Goal: Transaction & Acquisition: Purchase product/service

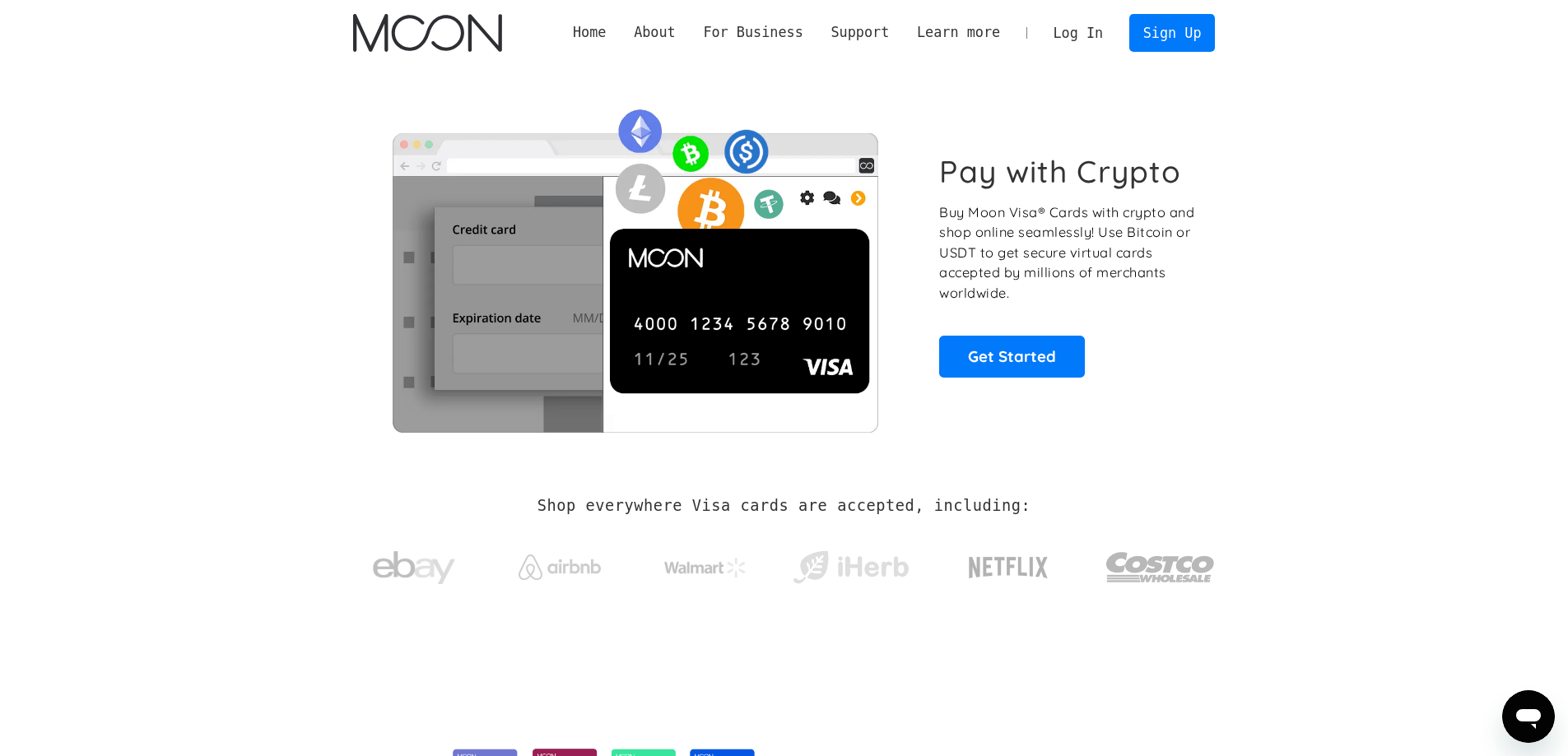
click at [1102, 41] on link "Log In" at bounding box center [1078, 32] width 78 height 36
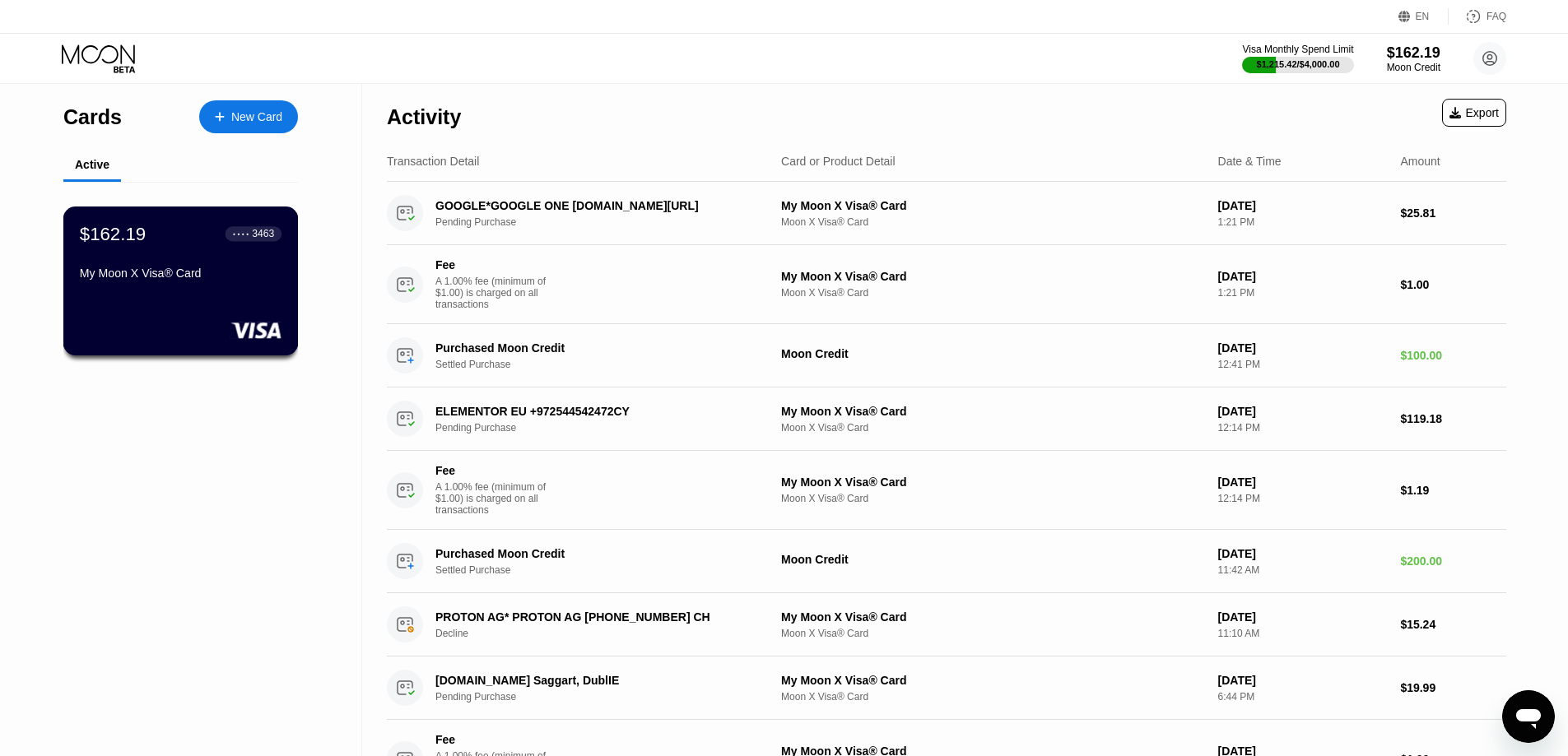
click at [144, 277] on div "My Moon X Visa® Card" at bounding box center [180, 273] width 202 height 14
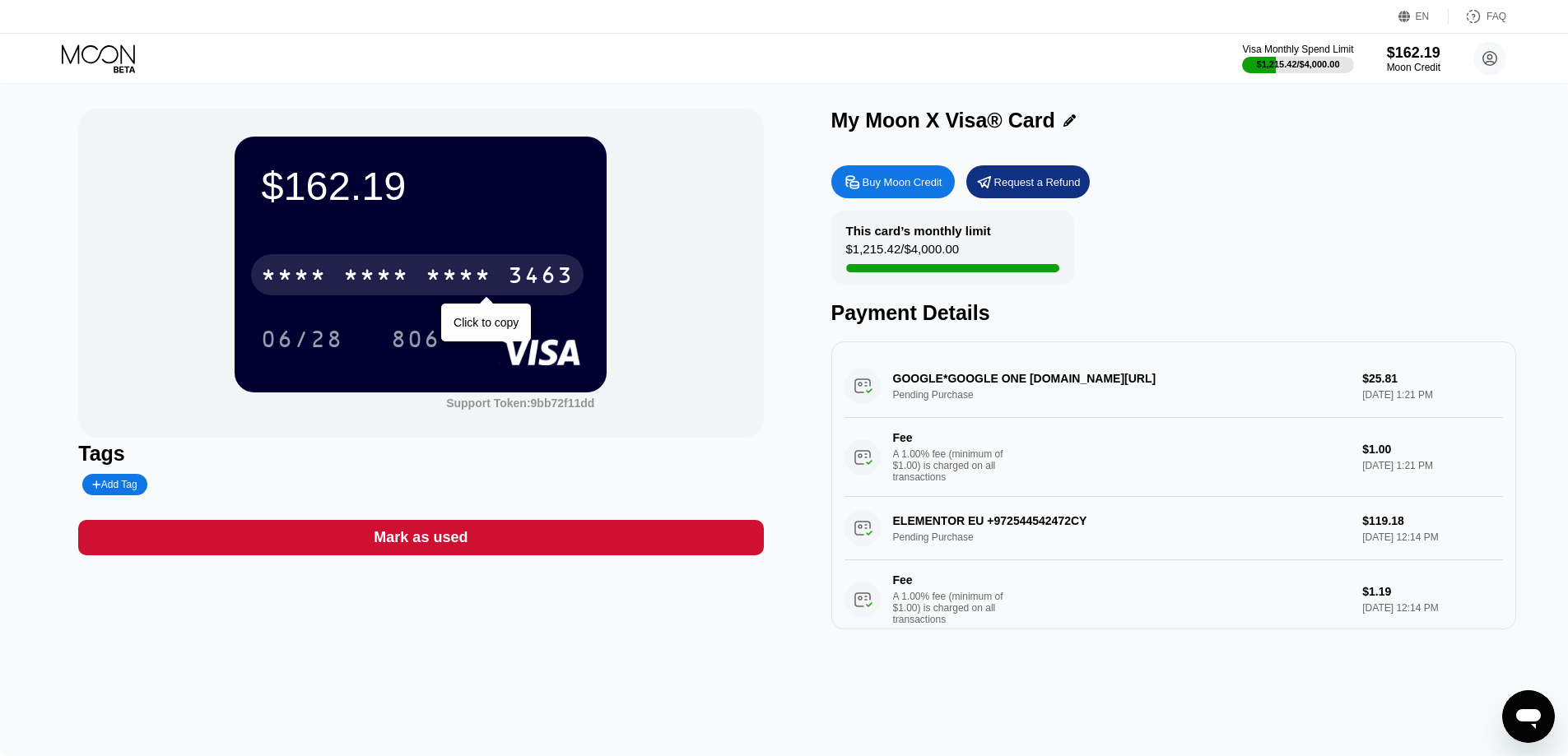
click at [399, 290] on div "* * * *" at bounding box center [375, 277] width 66 height 26
click at [515, 264] on div "4513 6500 2798 3463" at bounding box center [417, 275] width 333 height 41
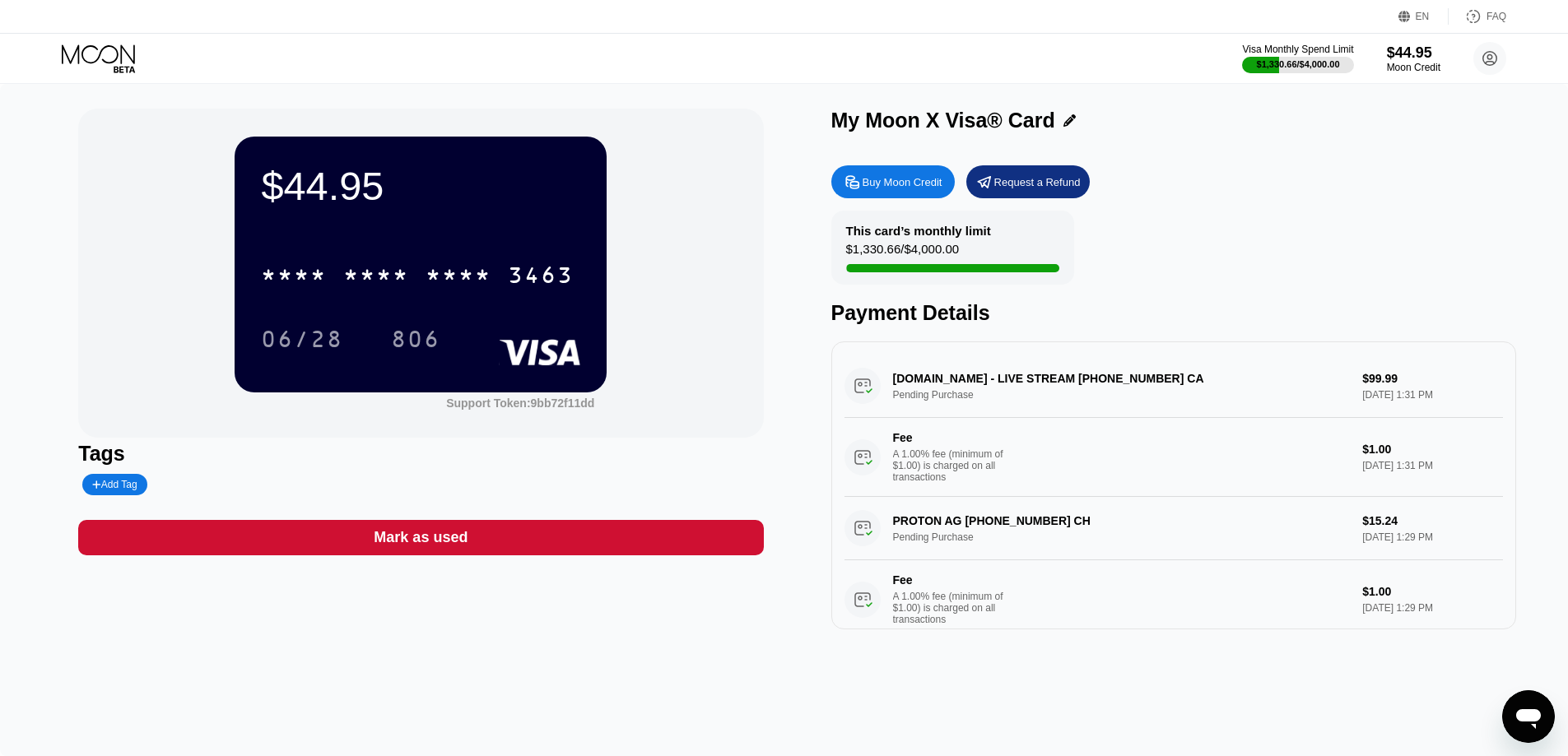
click at [907, 195] on div "Buy Moon Credit" at bounding box center [892, 181] width 124 height 32
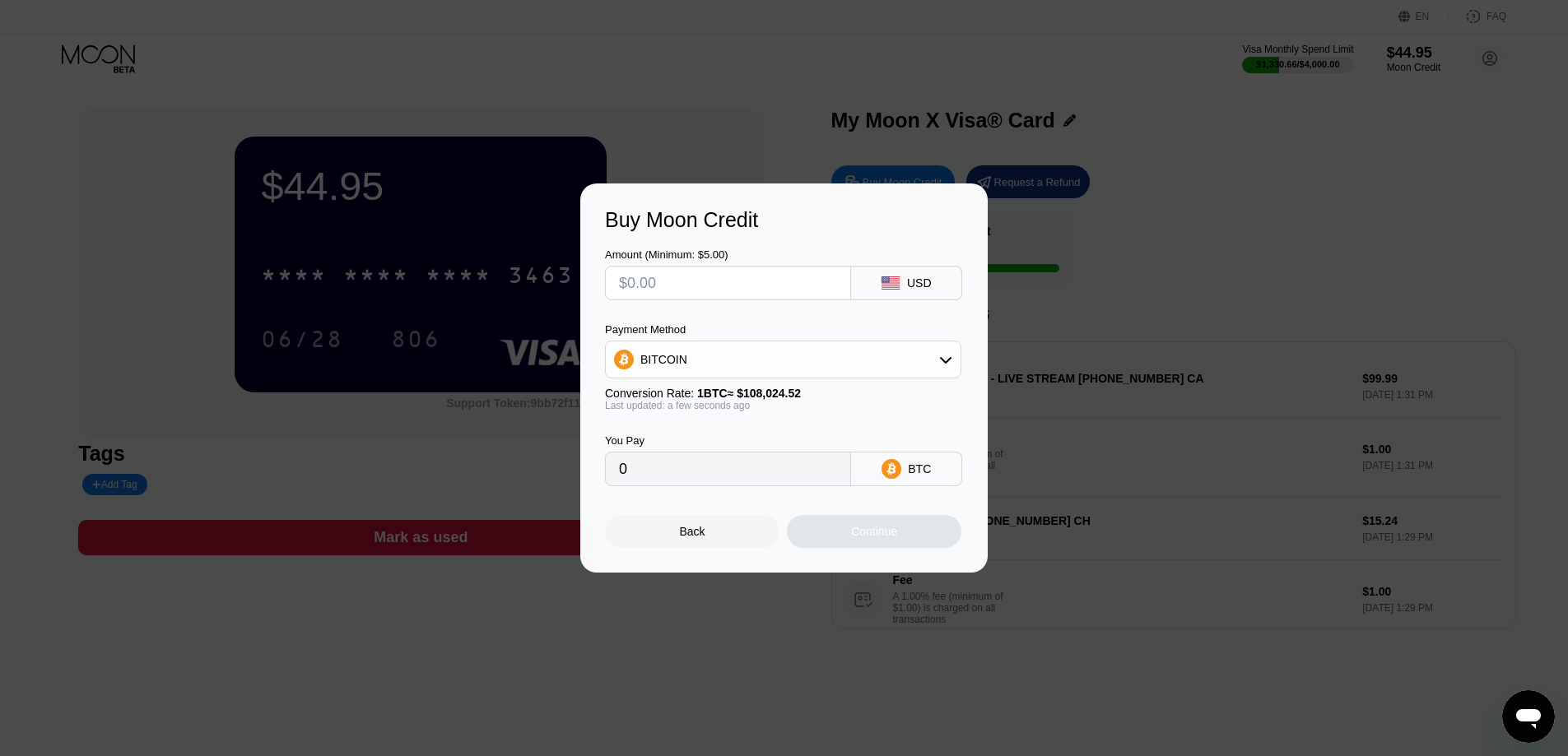
click at [744, 290] on input "text" at bounding box center [728, 283] width 218 height 32
type input "$1"
type input "0.00000926"
type input "$140"
type input "0.00129601"
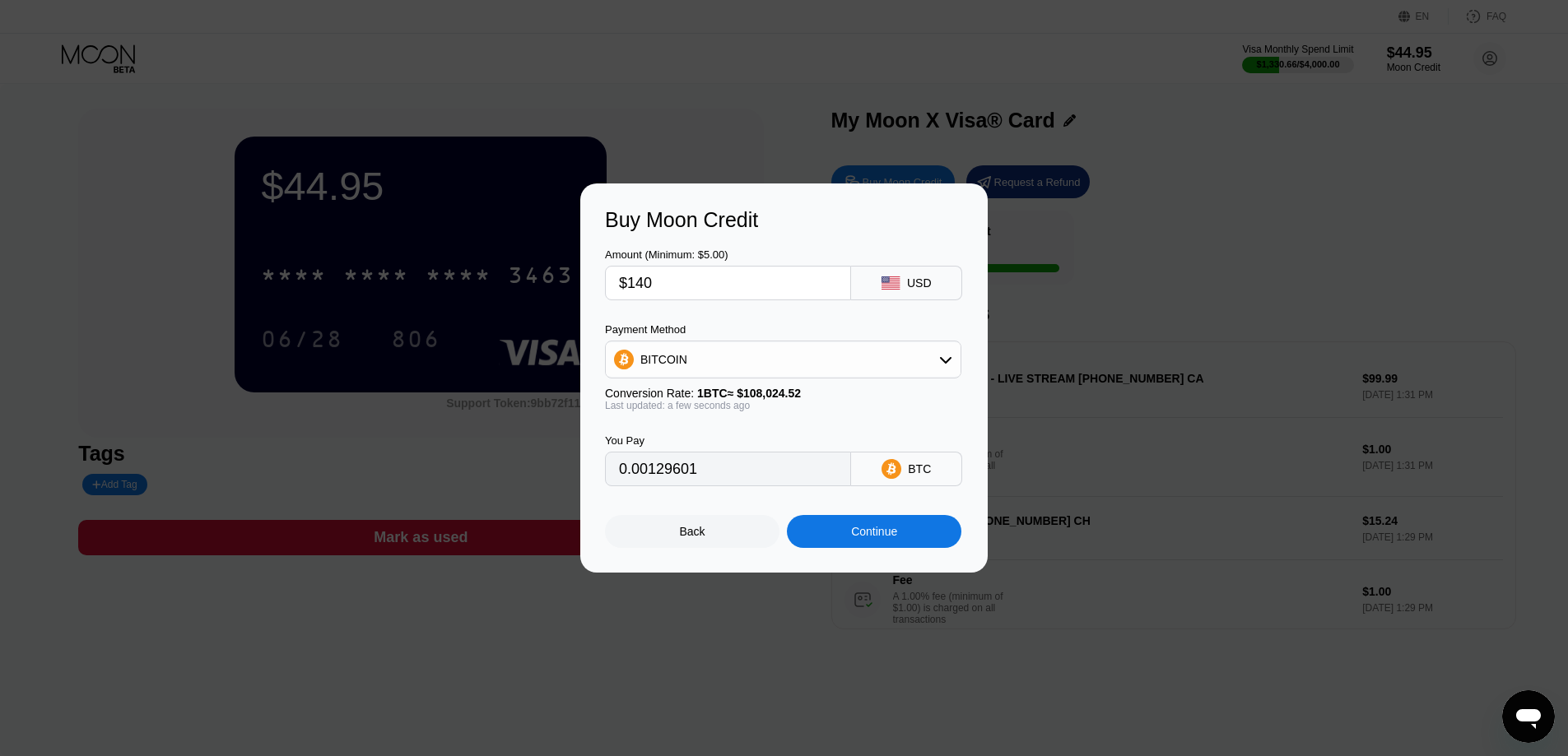
type input "$140"
click at [752, 348] on div "BITCOIN" at bounding box center [782, 359] width 355 height 32
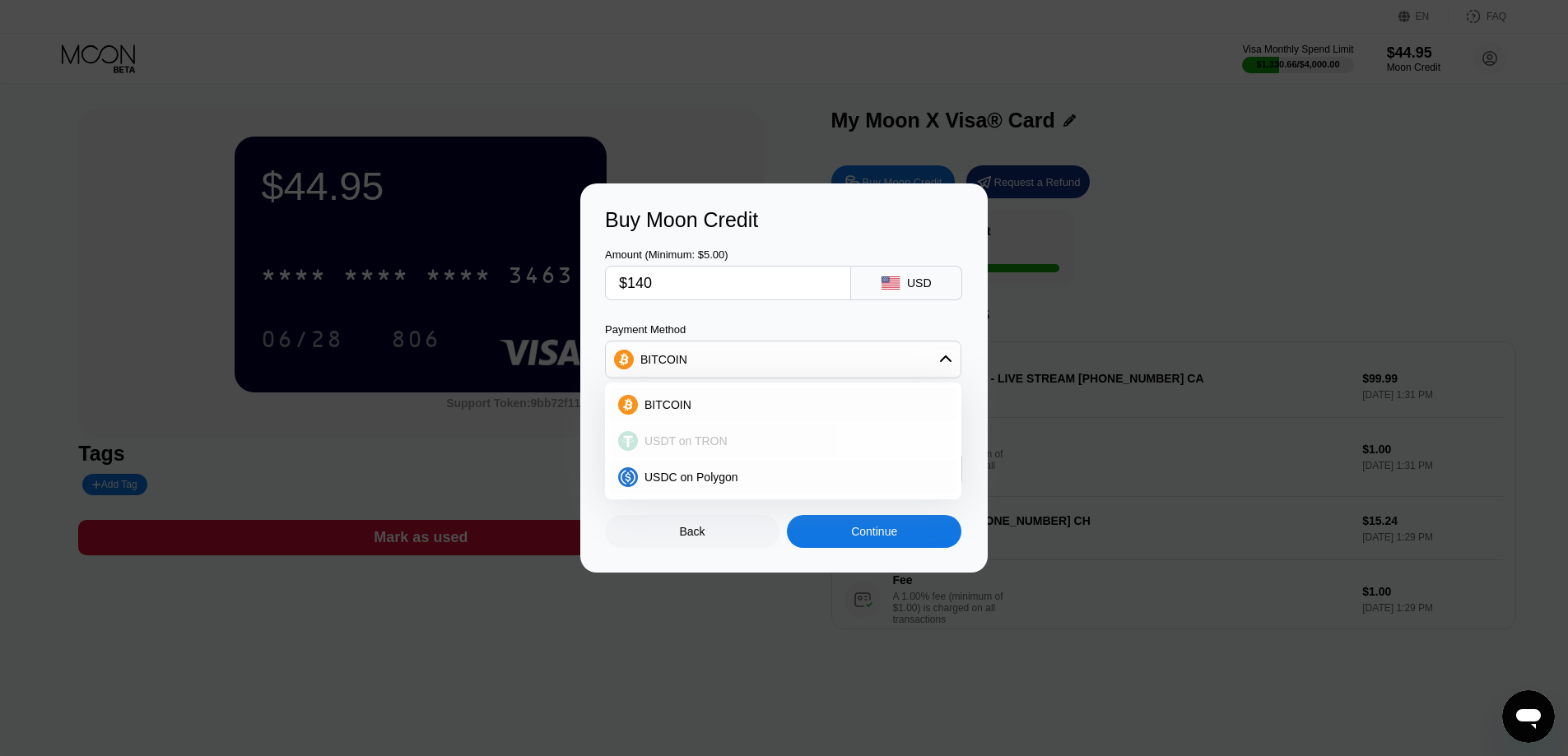
click at [700, 437] on span "USDT on TRON" at bounding box center [686, 441] width 83 height 14
type input "141.41"
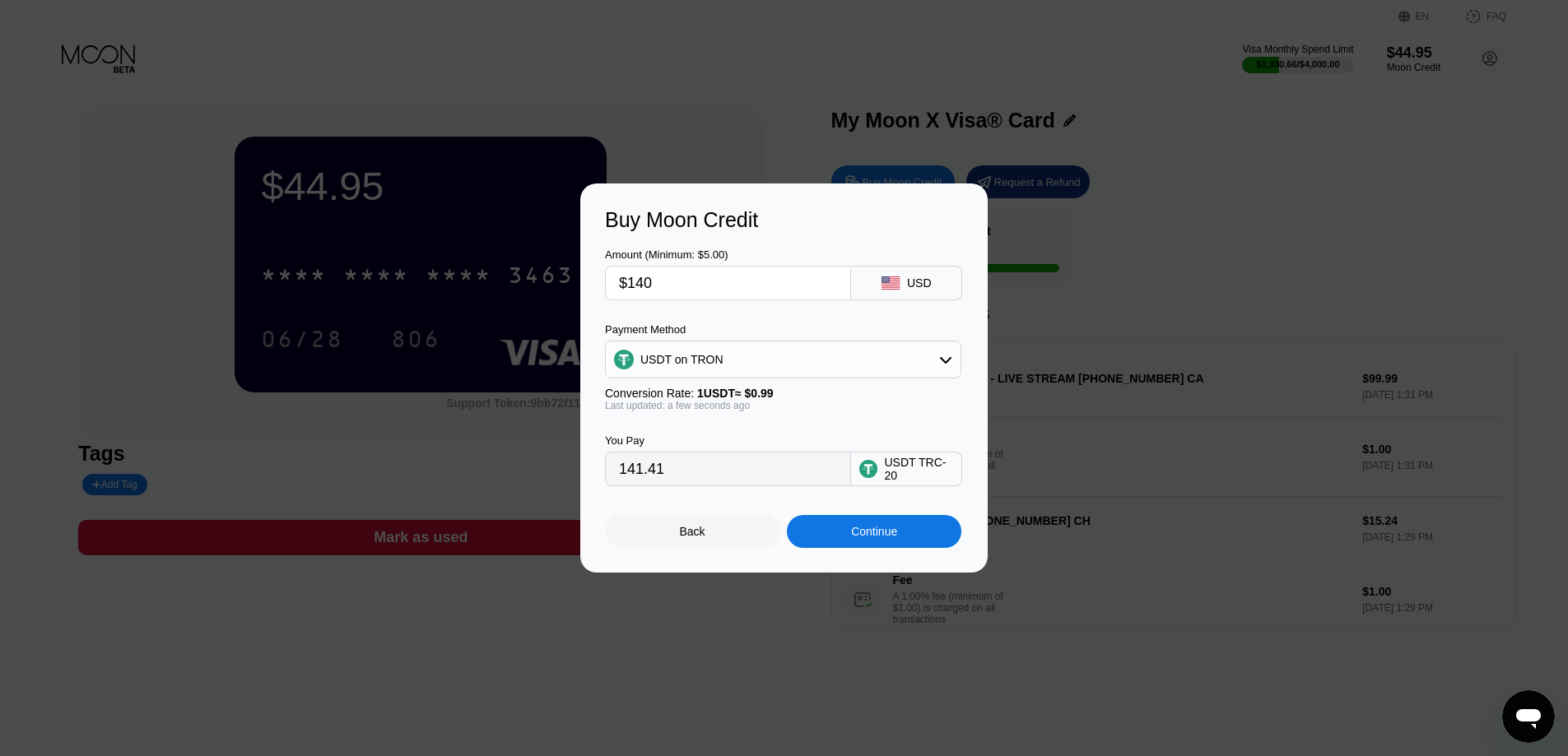
click at [868, 539] on div "Continue" at bounding box center [873, 531] width 46 height 14
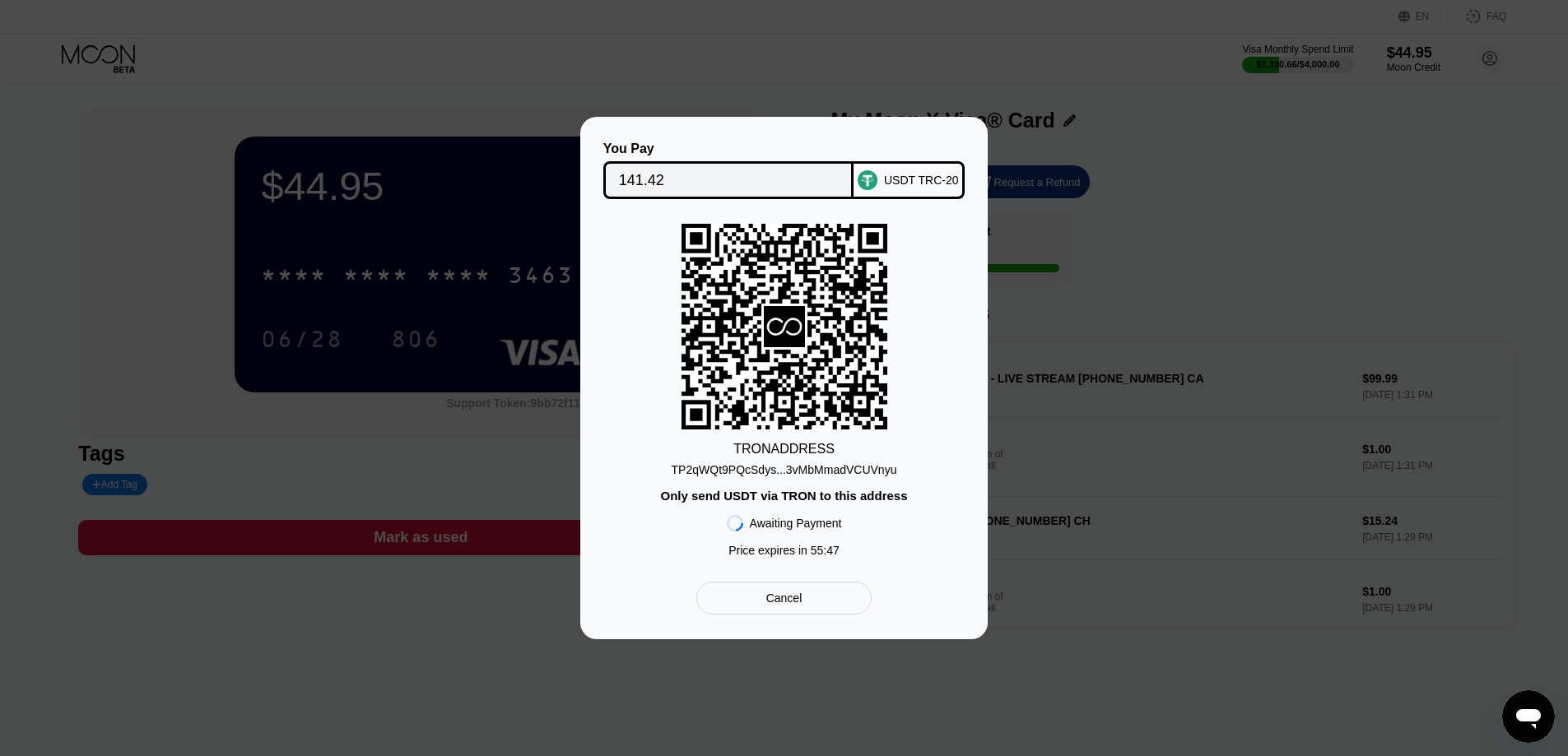
click at [771, 186] on input "141.42" at bounding box center [729, 180] width 220 height 32
click at [761, 475] on div "TP2qWQt9PQcSdys...3vMbMmadVCUVnyu" at bounding box center [784, 470] width 226 height 14
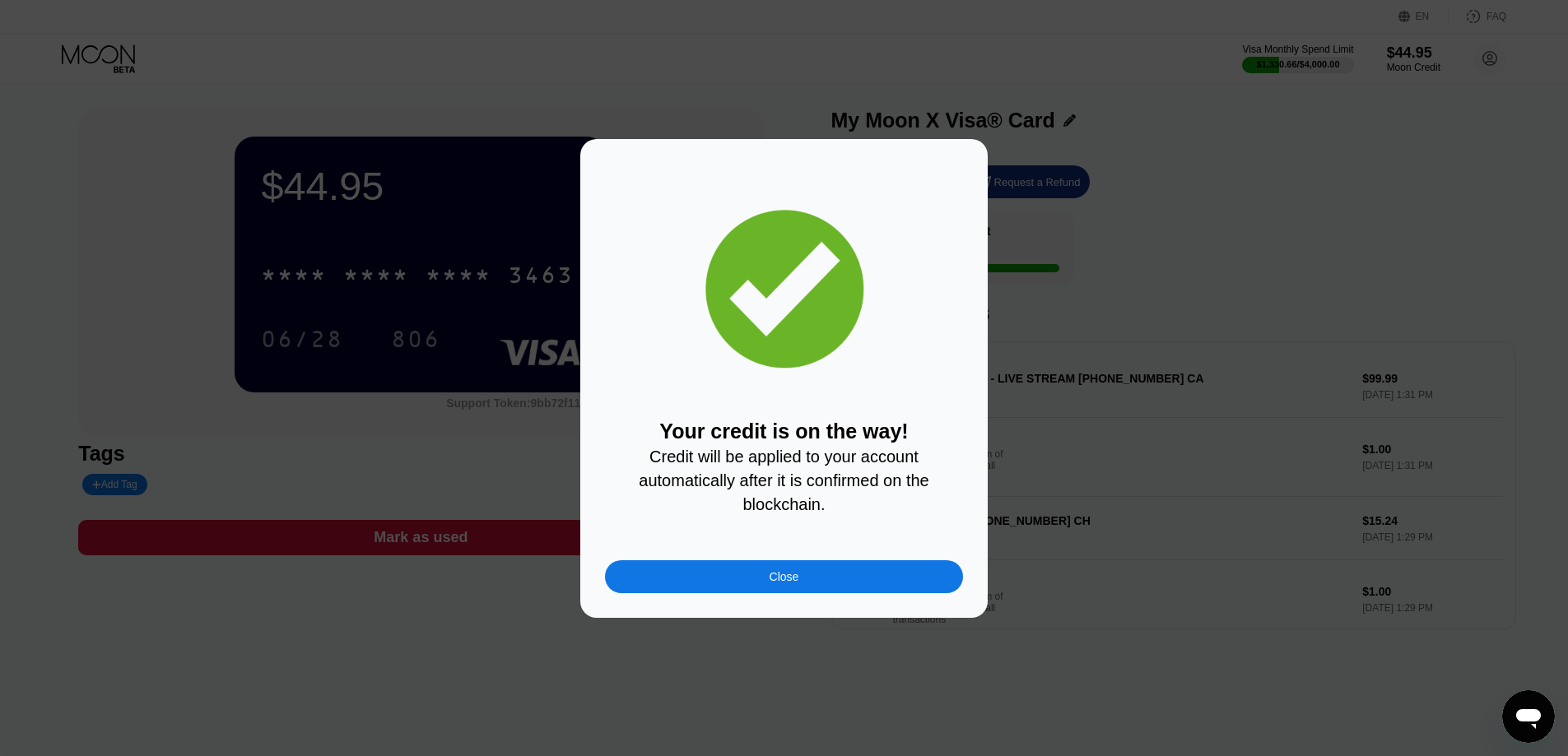
click at [839, 580] on div "Close" at bounding box center [784, 576] width 358 height 32
